Goal: Find specific page/section: Find specific page/section

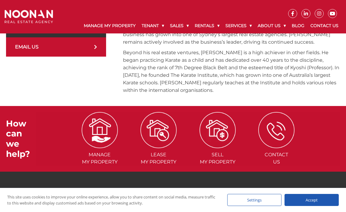
scroll to position [246, 0]
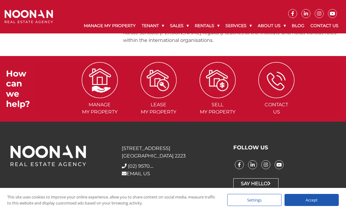
click at [291, 195] on div "Accept" at bounding box center [311, 200] width 54 height 12
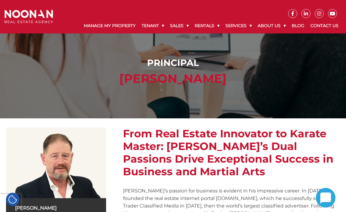
scroll to position [0, 0]
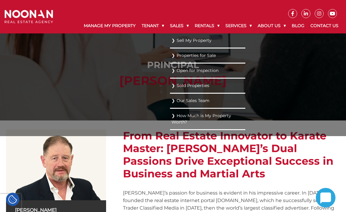
click at [179, 101] on link "Our Sales Team" at bounding box center [207, 101] width 72 height 8
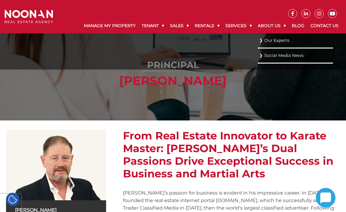
click at [280, 39] on link "Our Experts" at bounding box center [295, 40] width 72 height 8
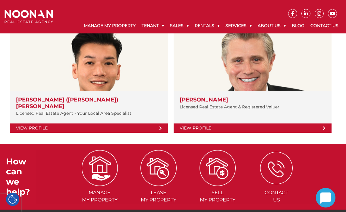
scroll to position [112, 0]
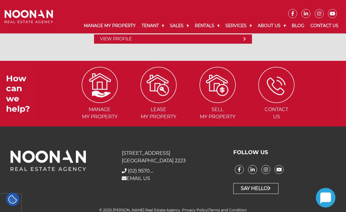
scroll to position [3465, 0]
